Goal: Task Accomplishment & Management: Use online tool/utility

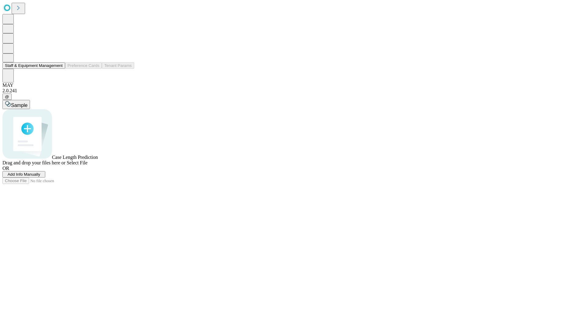
click at [58, 69] on button "Staff & Equipment Management" at bounding box center [33, 65] width 63 height 6
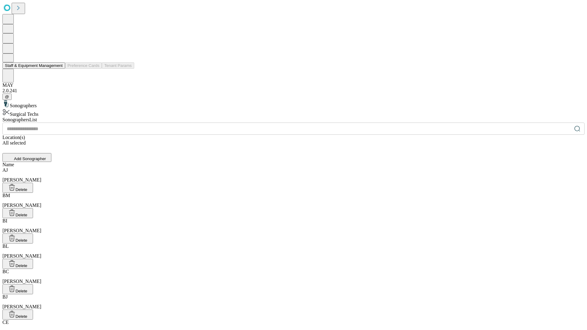
click at [58, 69] on button "Staff & Equipment Management" at bounding box center [33, 65] width 63 height 6
